Goal: Navigation & Orientation: Find specific page/section

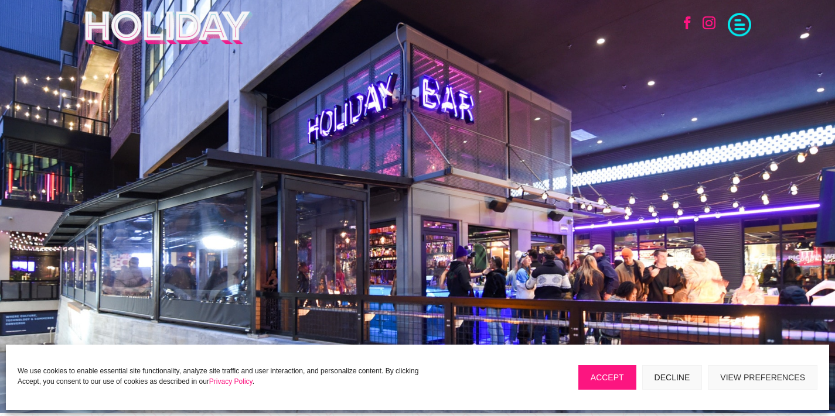
scroll to position [2, 0]
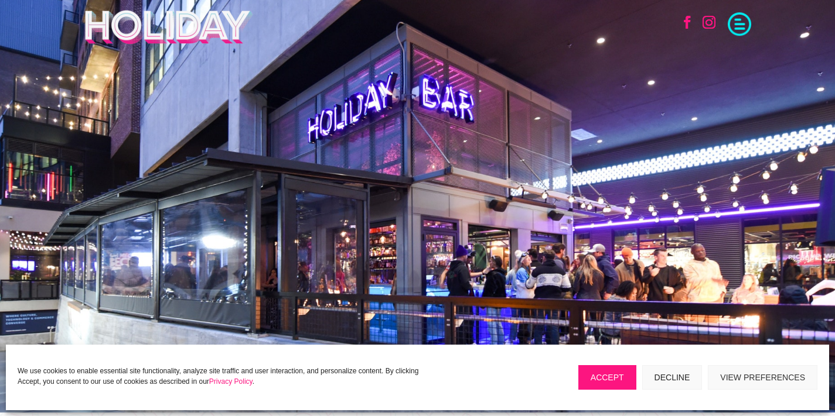
click at [707, 18] on link "Follow" at bounding box center [709, 22] width 26 height 26
click at [738, 26] on span at bounding box center [738, 22] width 23 height 23
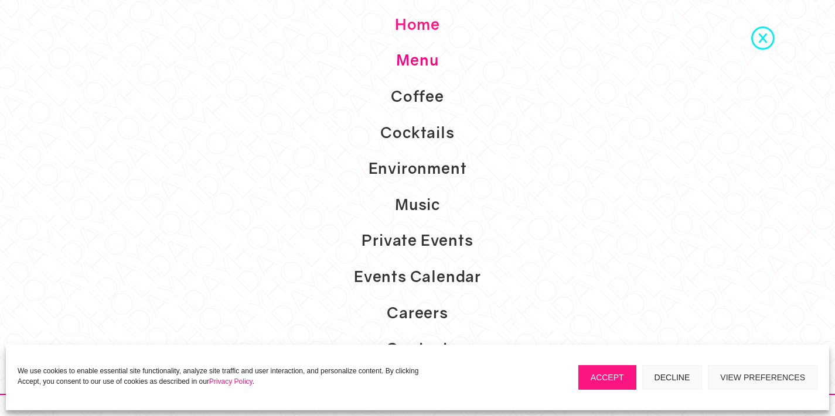
click at [417, 69] on link "Menu" at bounding box center [417, 60] width 835 height 36
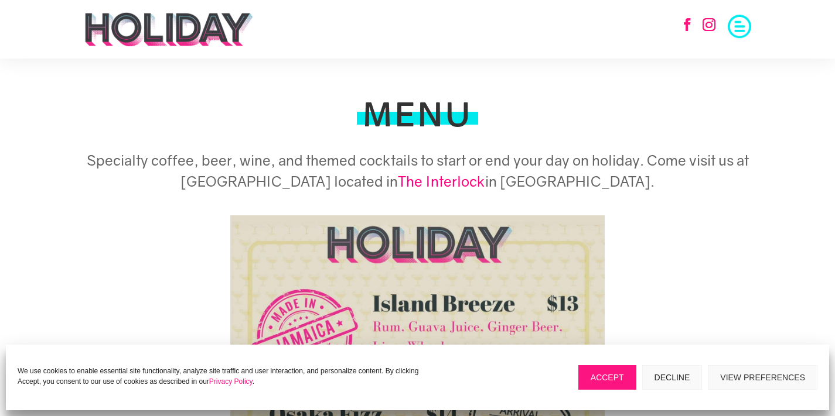
click at [601, 377] on button "Accept" at bounding box center [607, 377] width 58 height 25
